Goal: Task Accomplishment & Management: Manage account settings

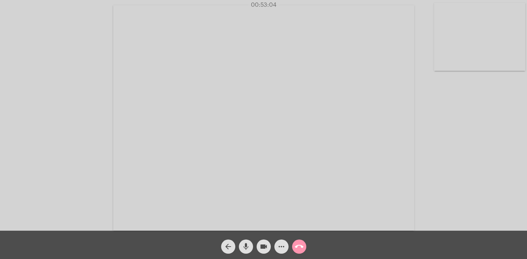
click at [302, 249] on mat-icon "call_end" at bounding box center [299, 247] width 9 height 9
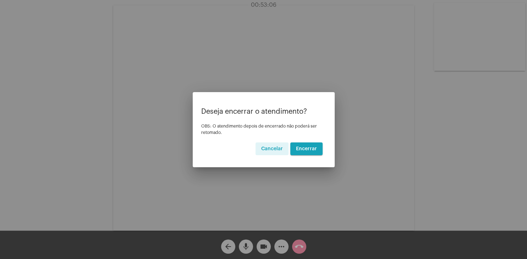
click at [311, 147] on span "Encerrar" at bounding box center [306, 149] width 21 height 5
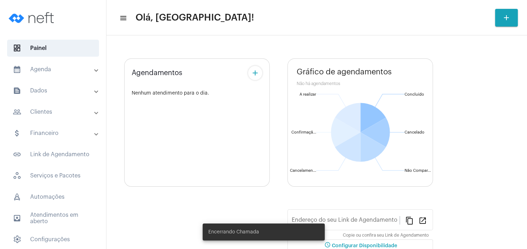
type input "[URL][DOMAIN_NAME][PERSON_NAME]"
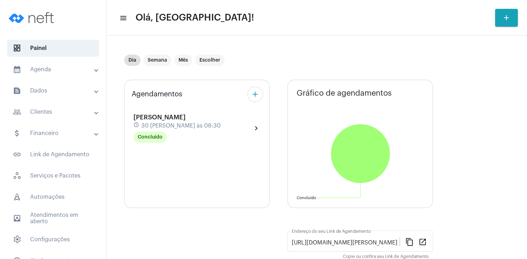
click at [150, 116] on span "[PERSON_NAME]" at bounding box center [159, 117] width 52 height 6
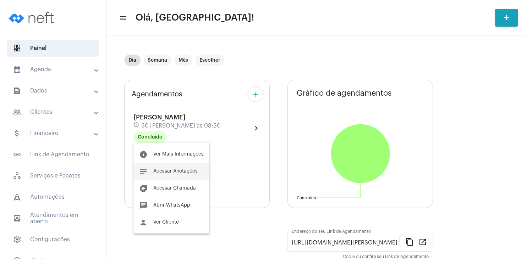
click at [194, 171] on span "Acessar Anotações" at bounding box center [175, 171] width 44 height 5
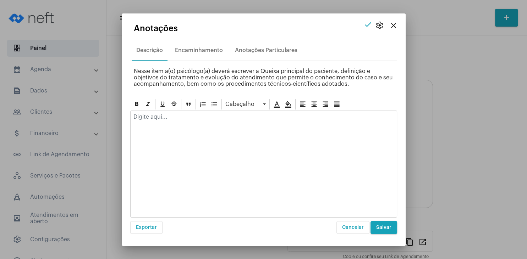
click at [391, 27] on mat-icon "close" at bounding box center [393, 25] width 9 height 9
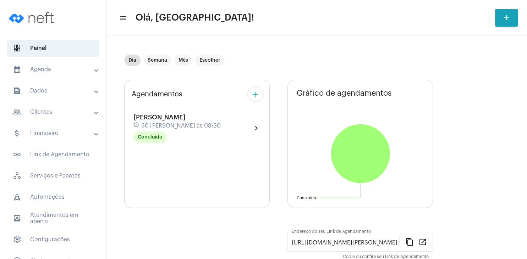
click at [154, 120] on span "[PERSON_NAME]" at bounding box center [159, 117] width 52 height 6
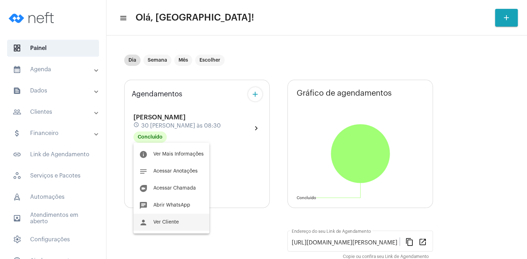
click at [161, 231] on button "person Ver Cliente" at bounding box center [171, 222] width 76 height 17
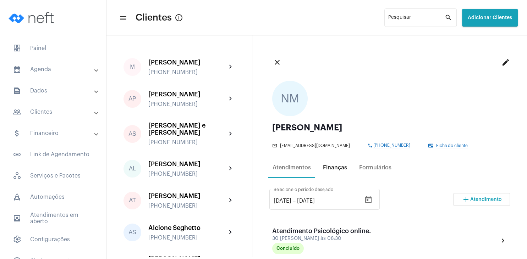
click at [332, 165] on div "Finanças" at bounding box center [335, 168] width 24 height 6
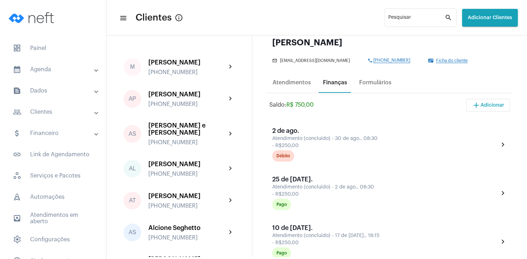
scroll to position [102, 0]
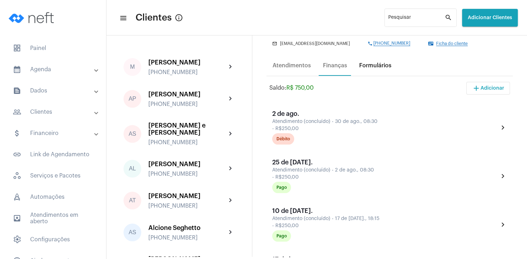
click at [386, 67] on div "Formulários" at bounding box center [375, 65] width 32 height 6
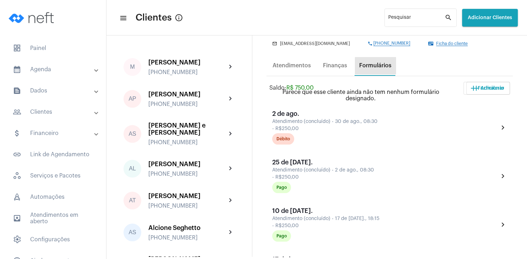
scroll to position [0, 0]
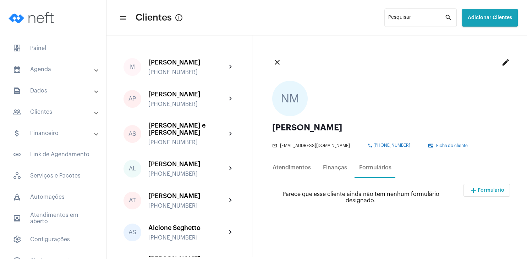
click at [450, 146] on span "Ficha do cliente" at bounding box center [452, 146] width 32 height 5
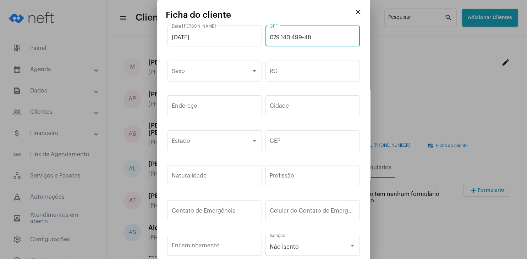
drag, startPoint x: 270, startPoint y: 37, endPoint x: 318, endPoint y: 39, distance: 47.6
click at [319, 39] on input "079.140.499-48" at bounding box center [313, 37] width 86 height 6
click at [358, 13] on mat-icon "close" at bounding box center [358, 12] width 9 height 9
